Goal: Information Seeking & Learning: Learn about a topic

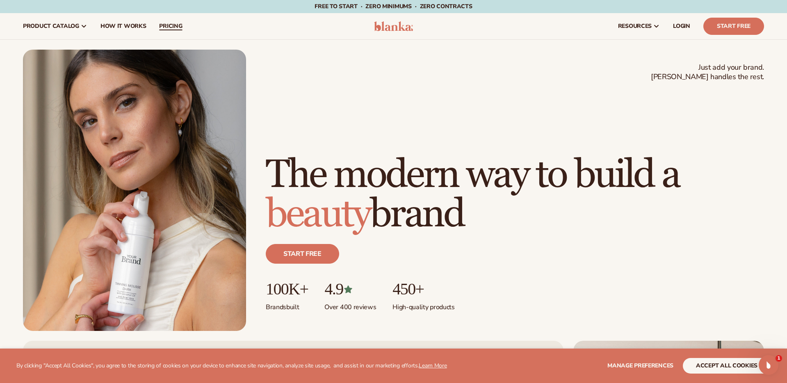
click at [164, 25] on span "pricing" at bounding box center [170, 26] width 23 height 7
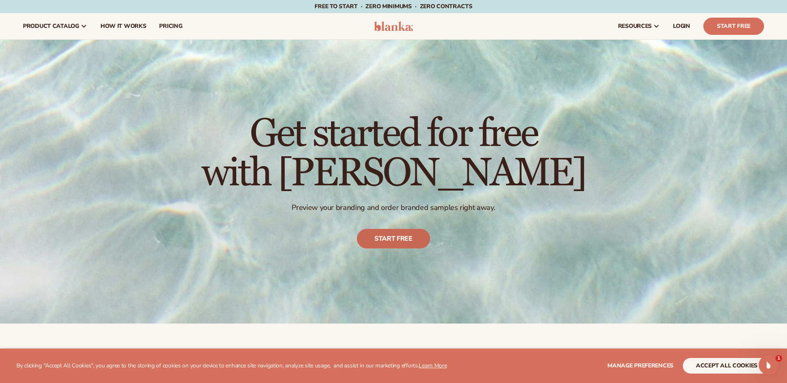
click at [404, 234] on link "Start free" at bounding box center [393, 239] width 73 height 20
click at [128, 26] on span "How It Works" at bounding box center [123, 26] width 46 height 7
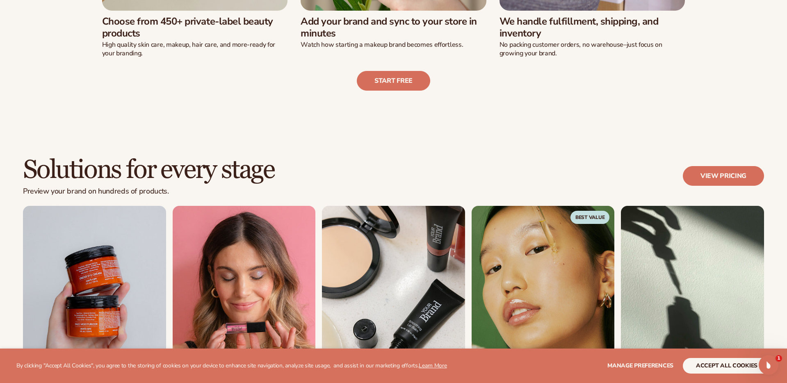
scroll to position [497, 0]
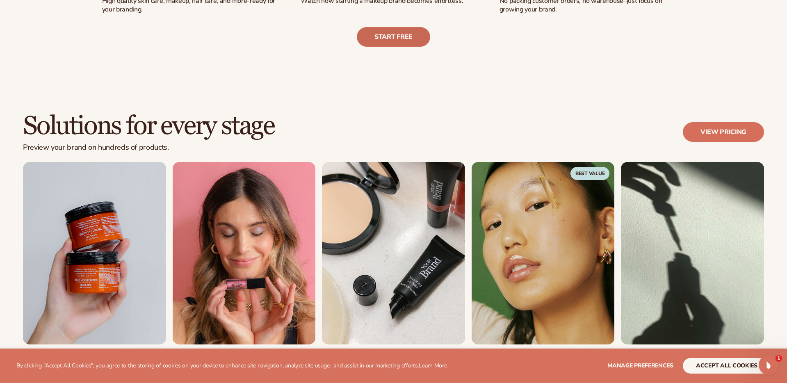
click at [394, 36] on link "Start free" at bounding box center [393, 37] width 73 height 20
click at [705, 132] on link "View pricing" at bounding box center [722, 132] width 81 height 20
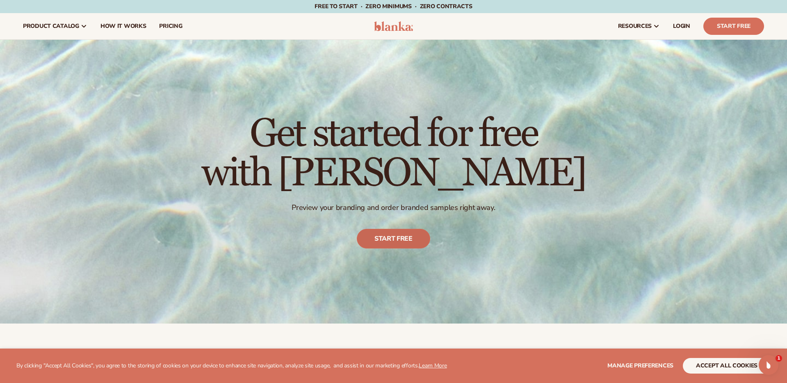
click at [399, 240] on link "Start free" at bounding box center [393, 239] width 73 height 20
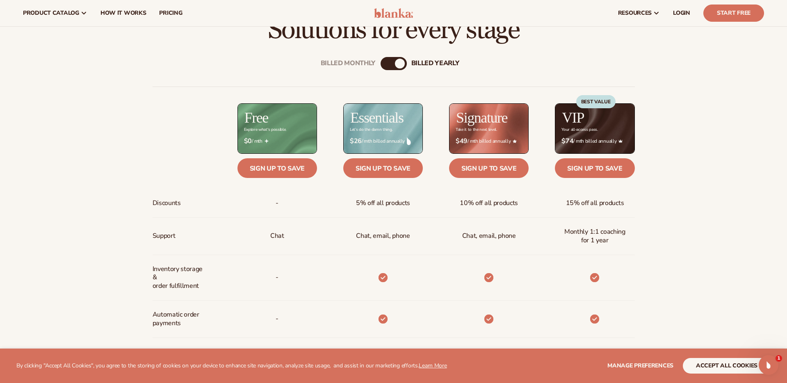
scroll to position [309, 0]
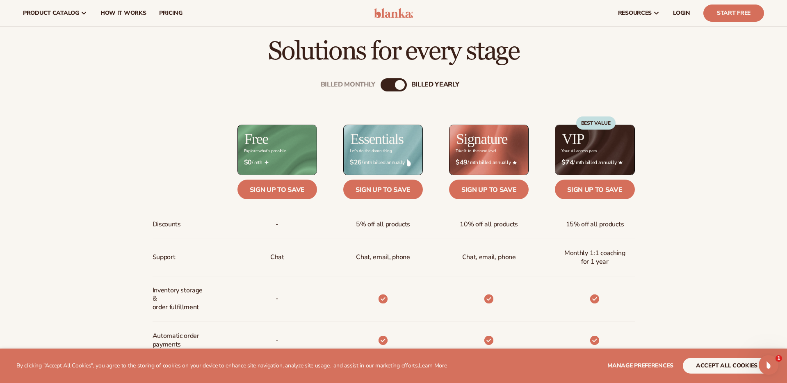
click at [385, 86] on div "Billed Monthly" at bounding box center [385, 85] width 10 height 10
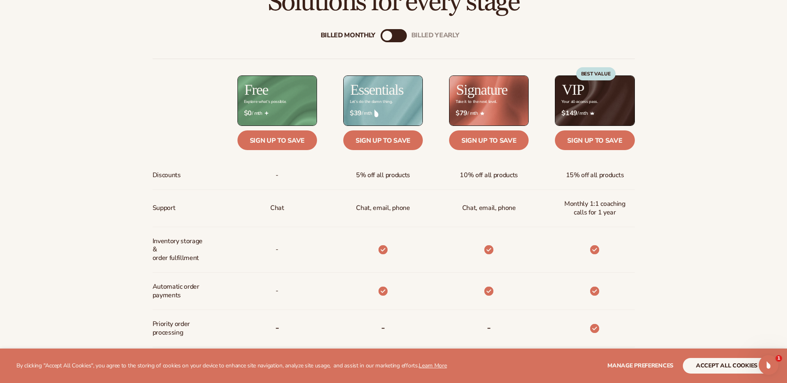
scroll to position [358, 0]
click at [397, 34] on div "billed Yearly" at bounding box center [402, 35] width 10 height 10
click at [381, 34] on div "Billed Monthly" at bounding box center [385, 35] width 10 height 10
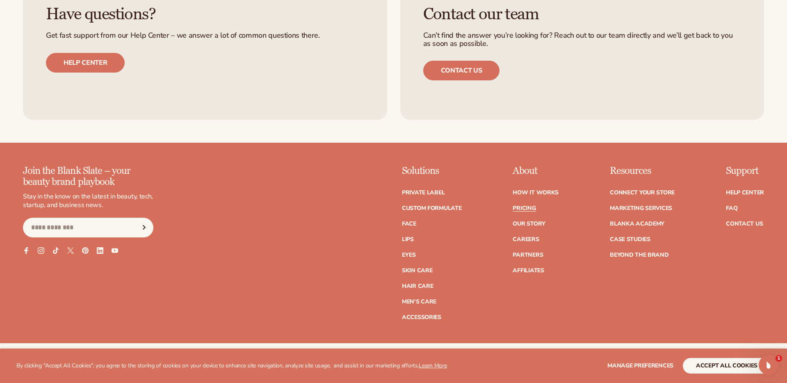
scroll to position [1733, 0]
click at [432, 317] on link "Accessories" at bounding box center [421, 317] width 39 height 6
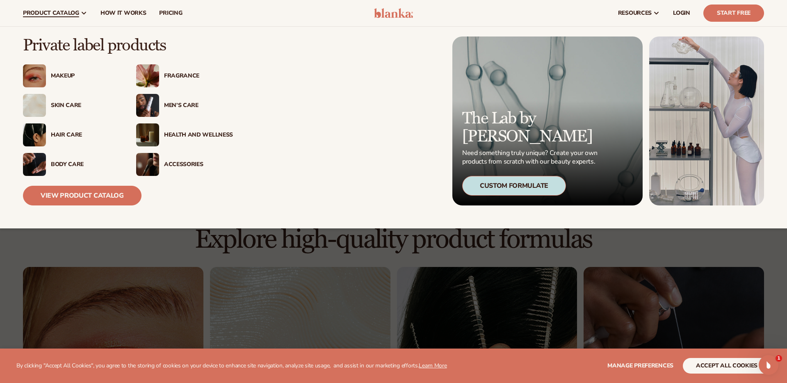
scroll to position [347, 0]
